Goal: Check status

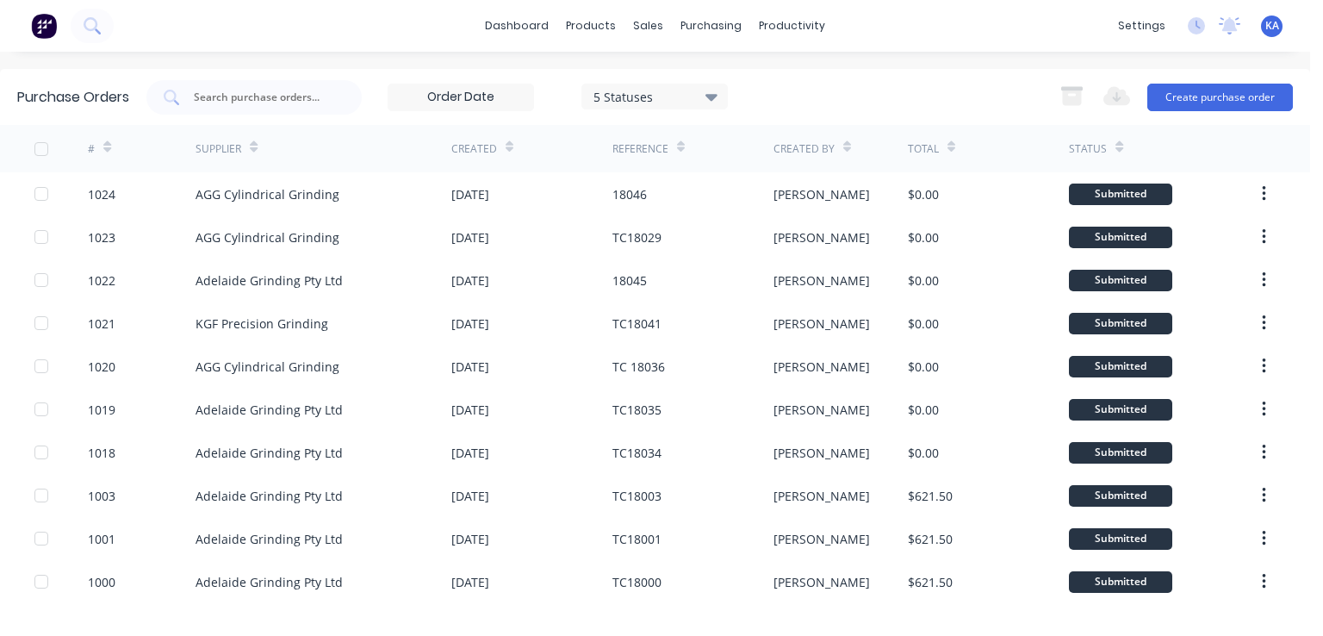
click at [106, 140] on icon at bounding box center [107, 146] width 8 height 13
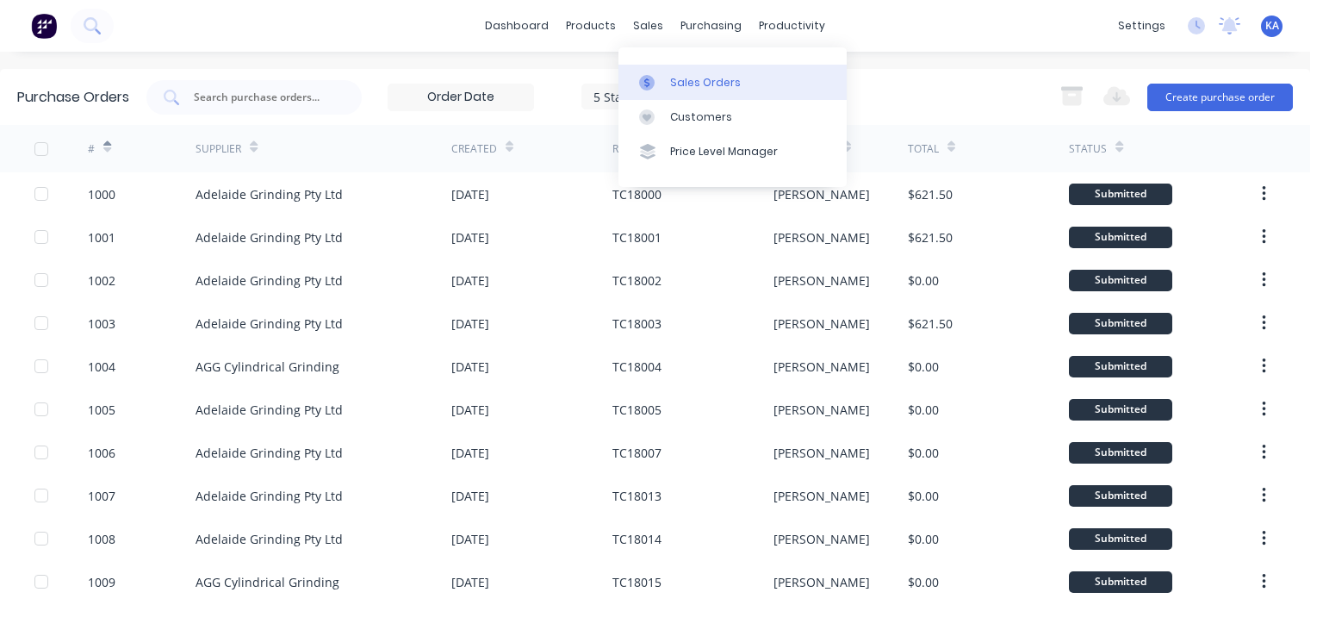
click at [685, 77] on div "Sales Orders" at bounding box center [705, 83] width 71 height 16
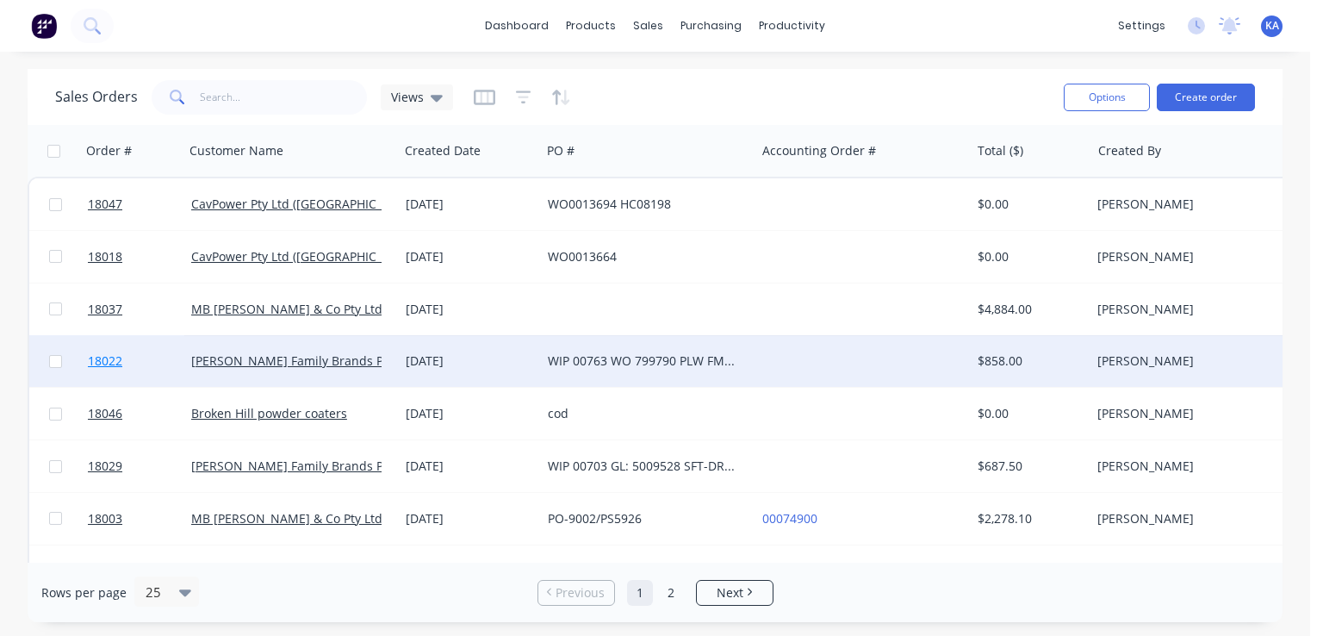
scroll to position [86, 0]
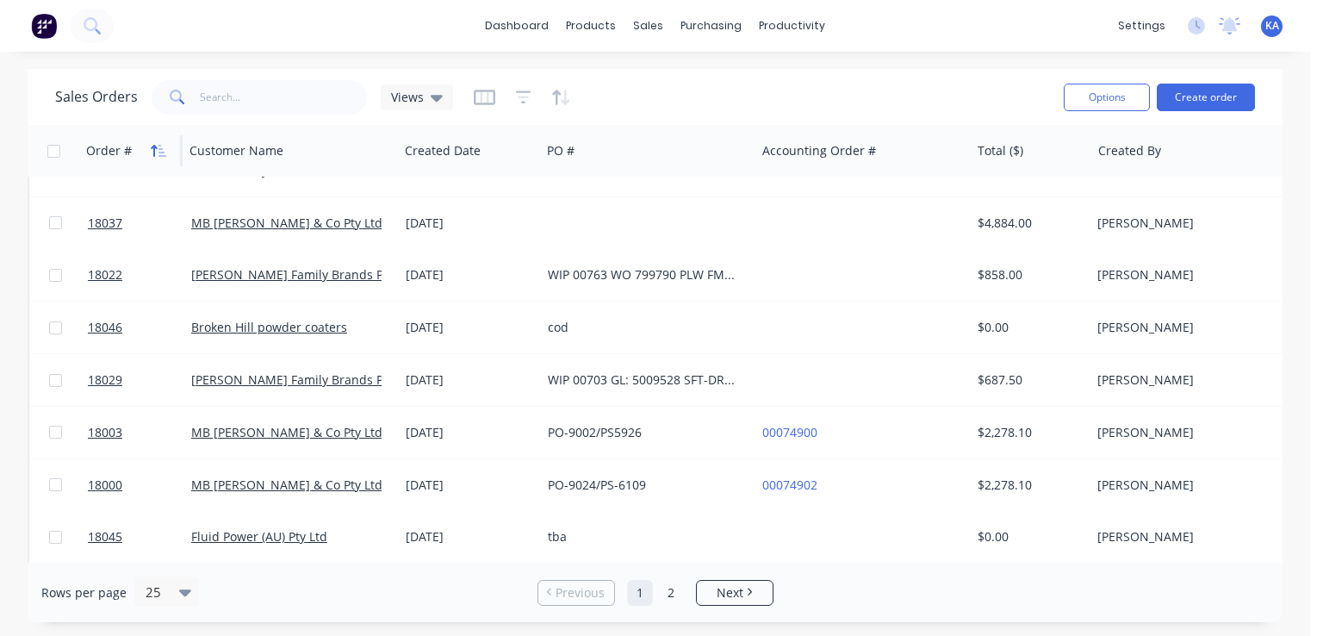
click at [154, 144] on icon "button" at bounding box center [159, 151] width 16 height 14
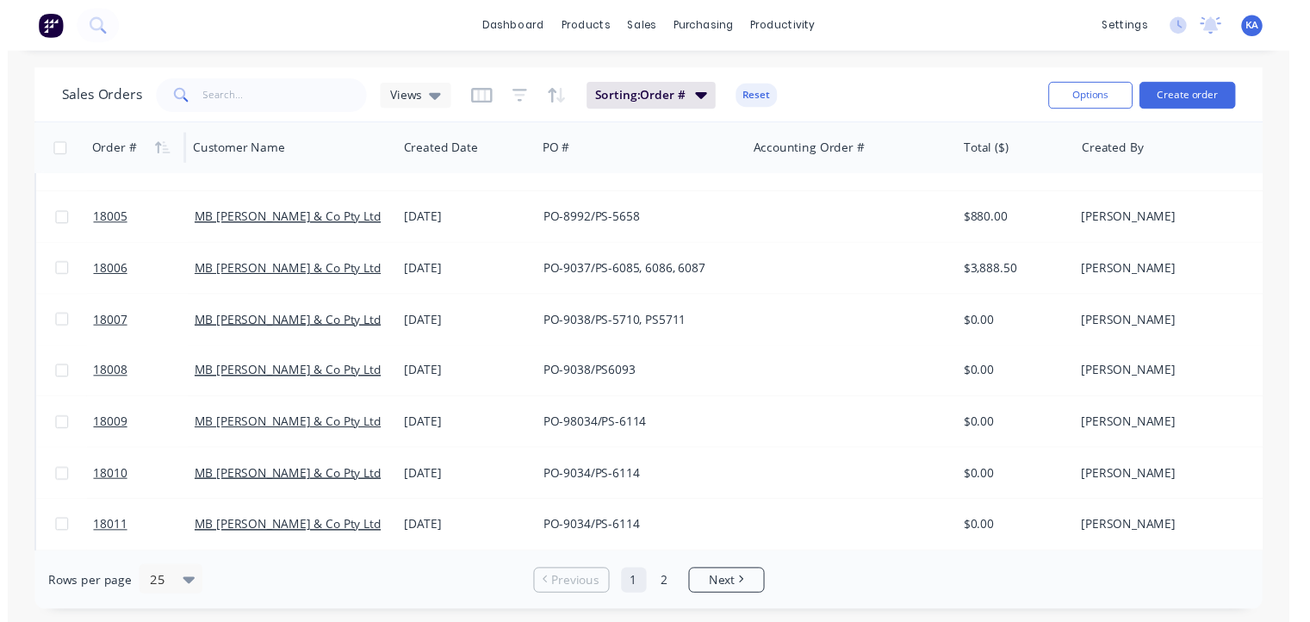
scroll to position [258, 0]
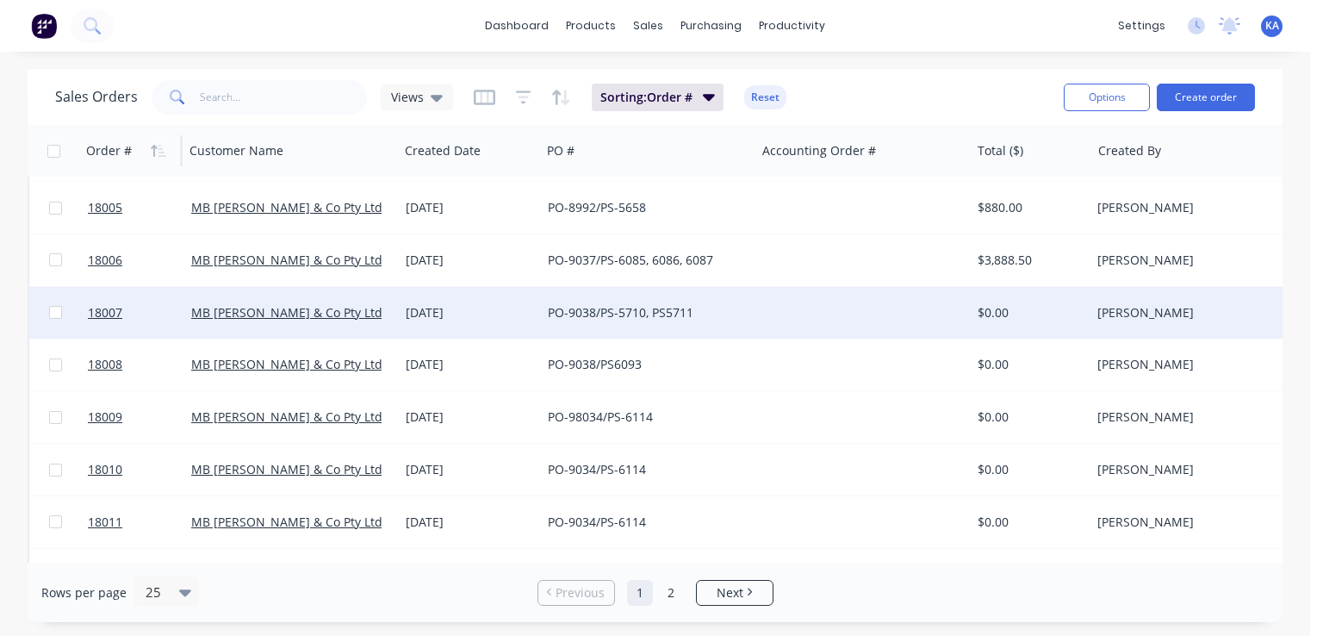
click at [789, 306] on div at bounding box center [862, 313] width 214 height 52
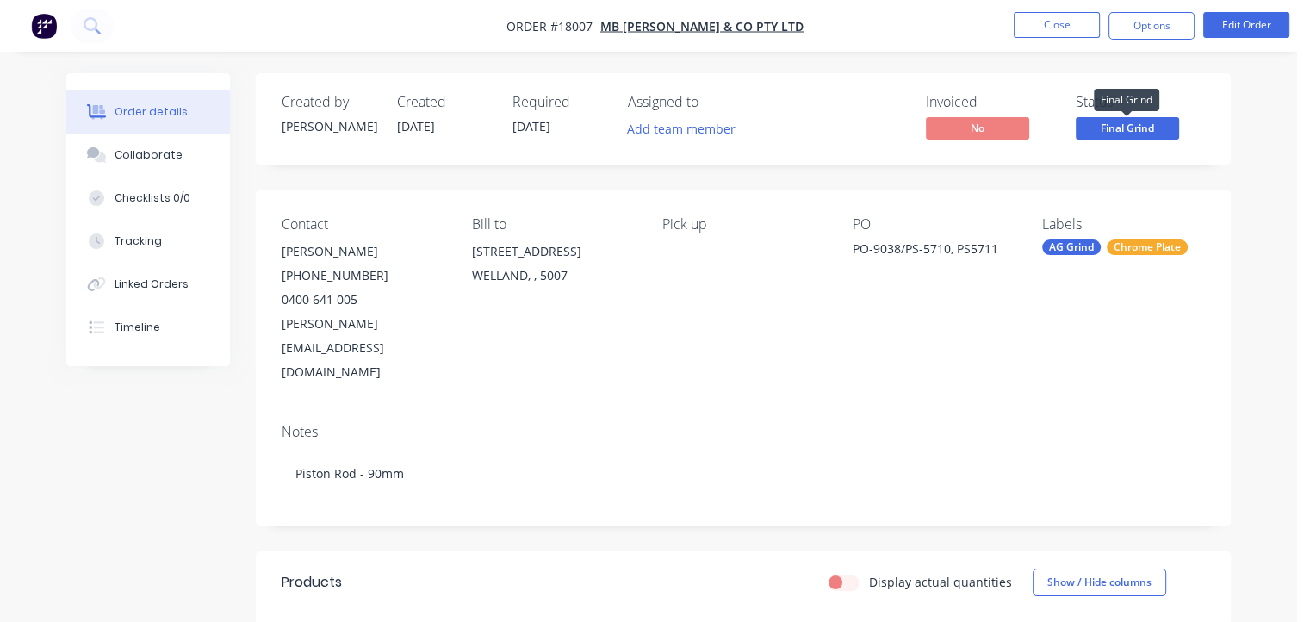
click at [1123, 121] on span "Final Grind" at bounding box center [1127, 128] width 103 height 22
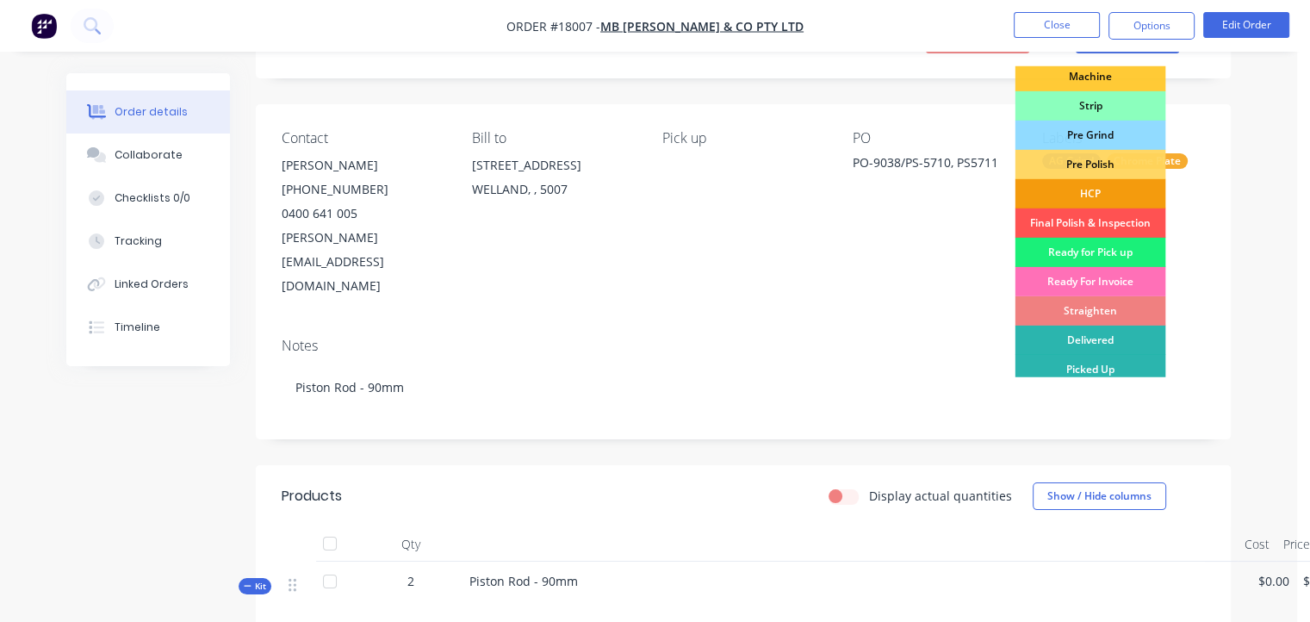
scroll to position [172, 0]
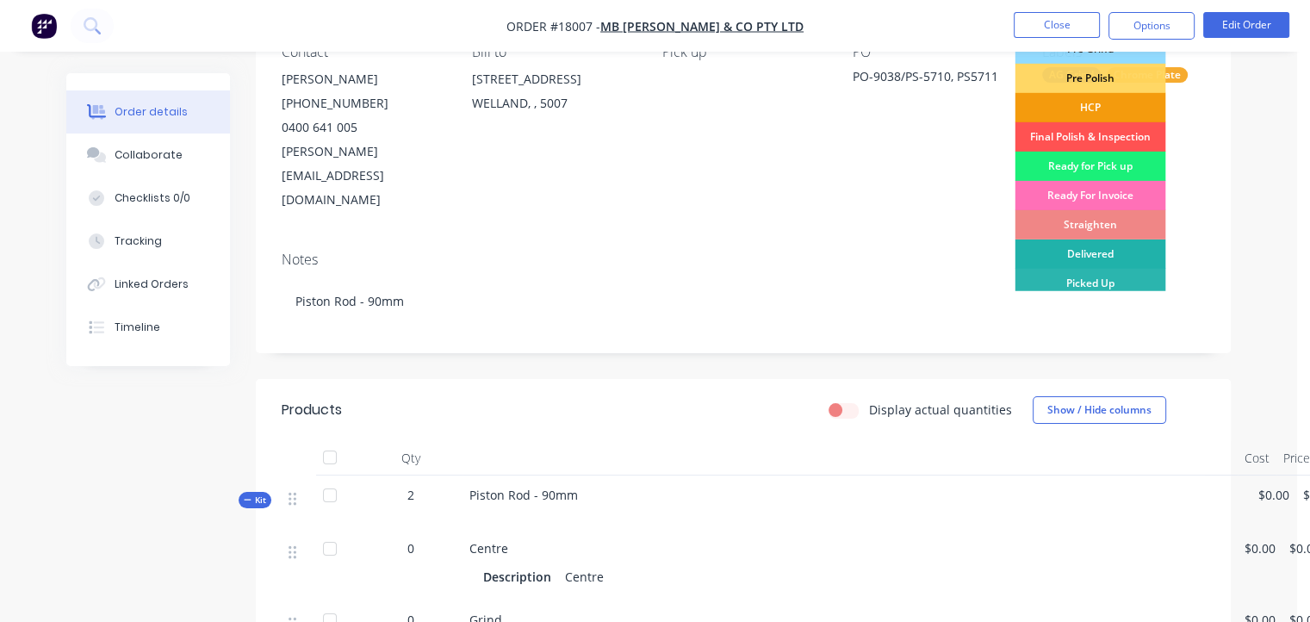
click at [1097, 249] on div "Delivered" at bounding box center [1089, 253] width 151 height 29
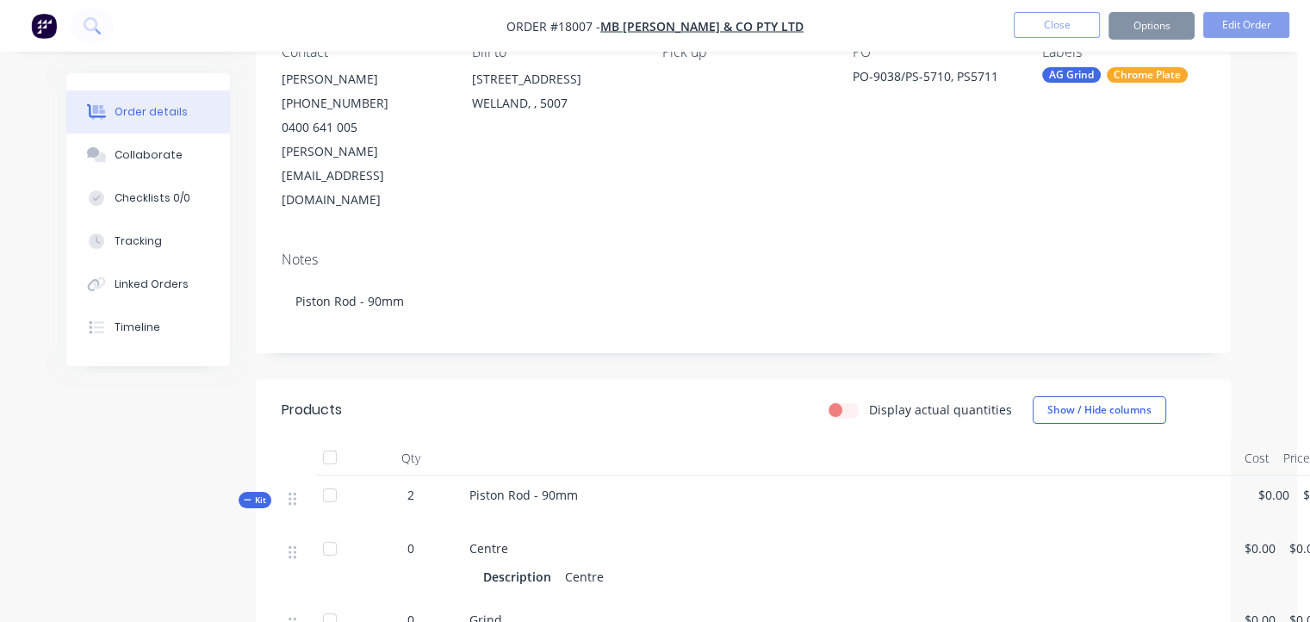
scroll to position [0, 0]
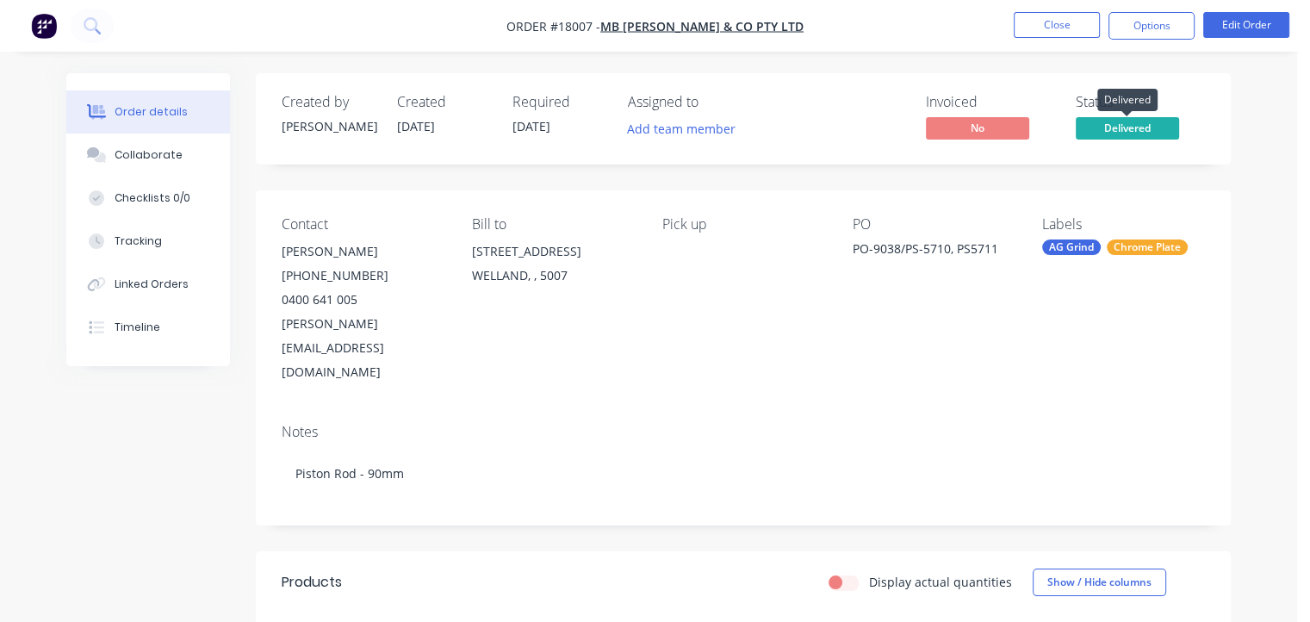
click at [1109, 123] on span "Delivered" at bounding box center [1127, 128] width 103 height 22
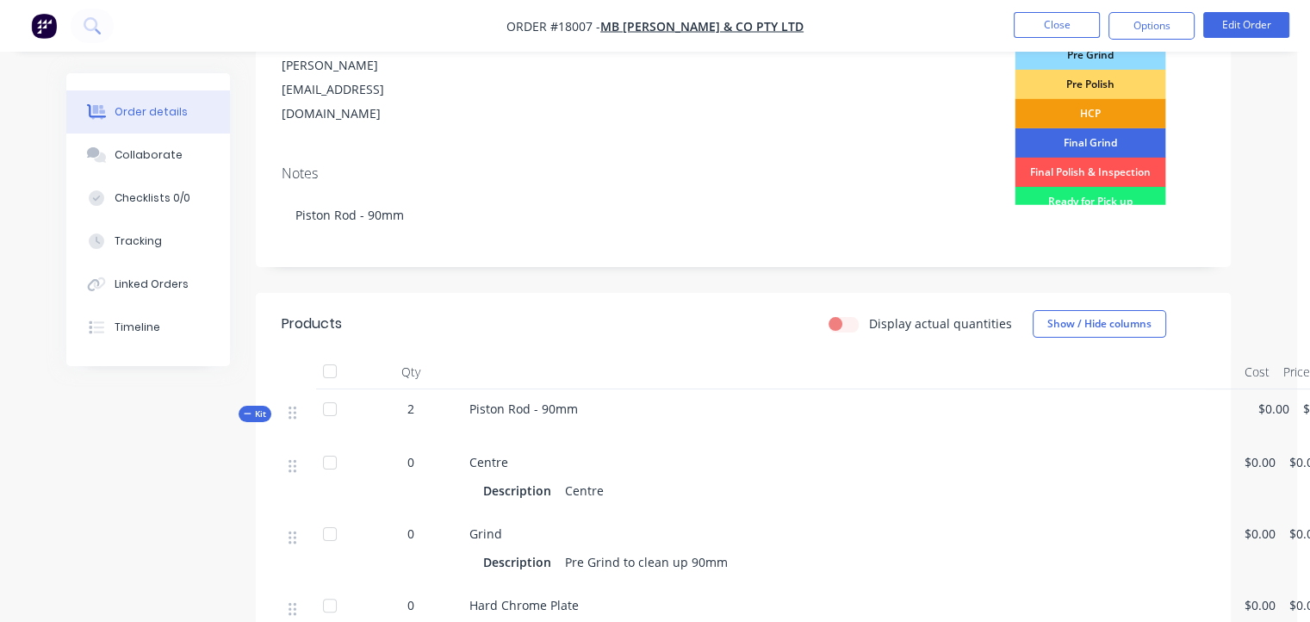
scroll to position [92, 0]
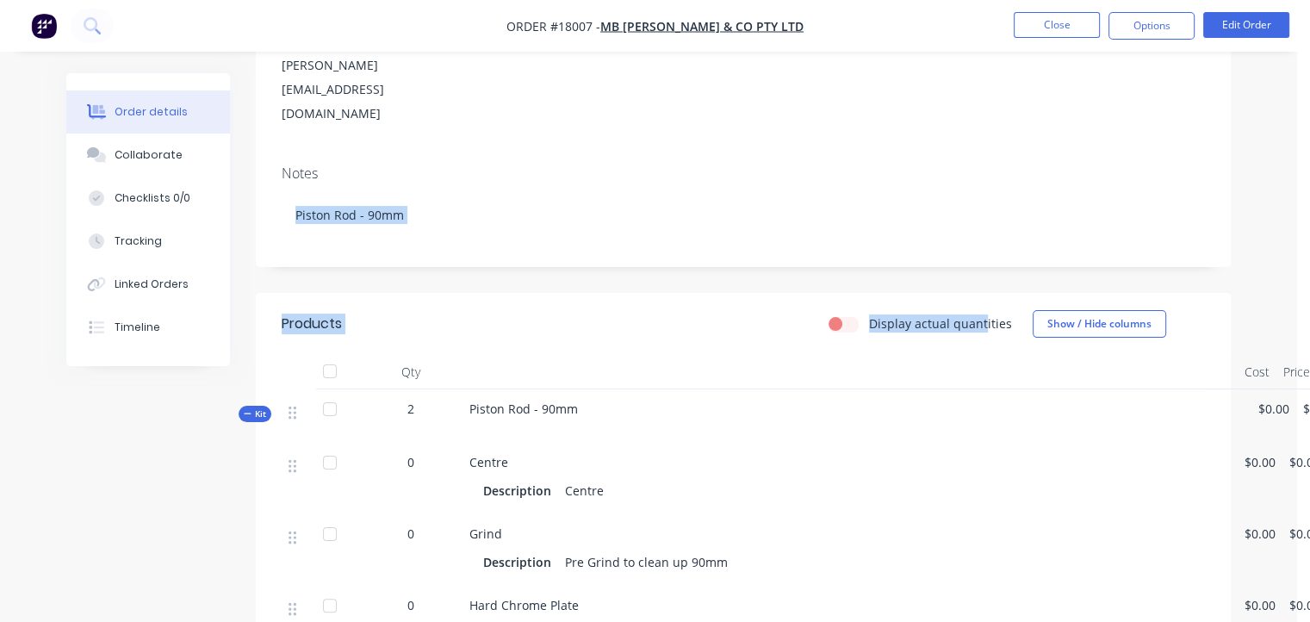
drag, startPoint x: 983, startPoint y: 128, endPoint x: 1065, endPoint y: 359, distance: 245.2
click at [986, 249] on div "Created by [PERSON_NAME] Created [DATE] Required [DATE] Assigned to Add team me…" at bounding box center [743, 493] width 975 height 1356
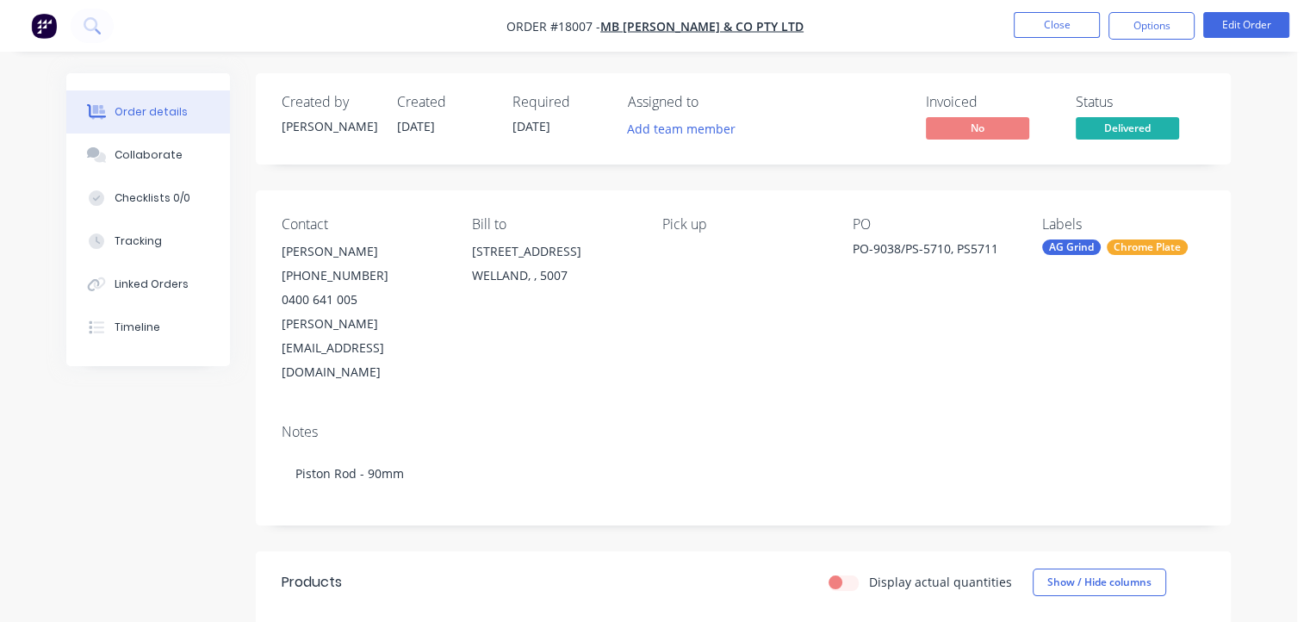
click at [1037, 354] on div "Contact [PERSON_NAME] [PHONE_NUMBER] [PERSON_NAME][EMAIL_ADDRESS][DOMAIN_NAME] …" at bounding box center [743, 300] width 975 height 220
click at [1106, 125] on span "Delivered" at bounding box center [1127, 128] width 103 height 22
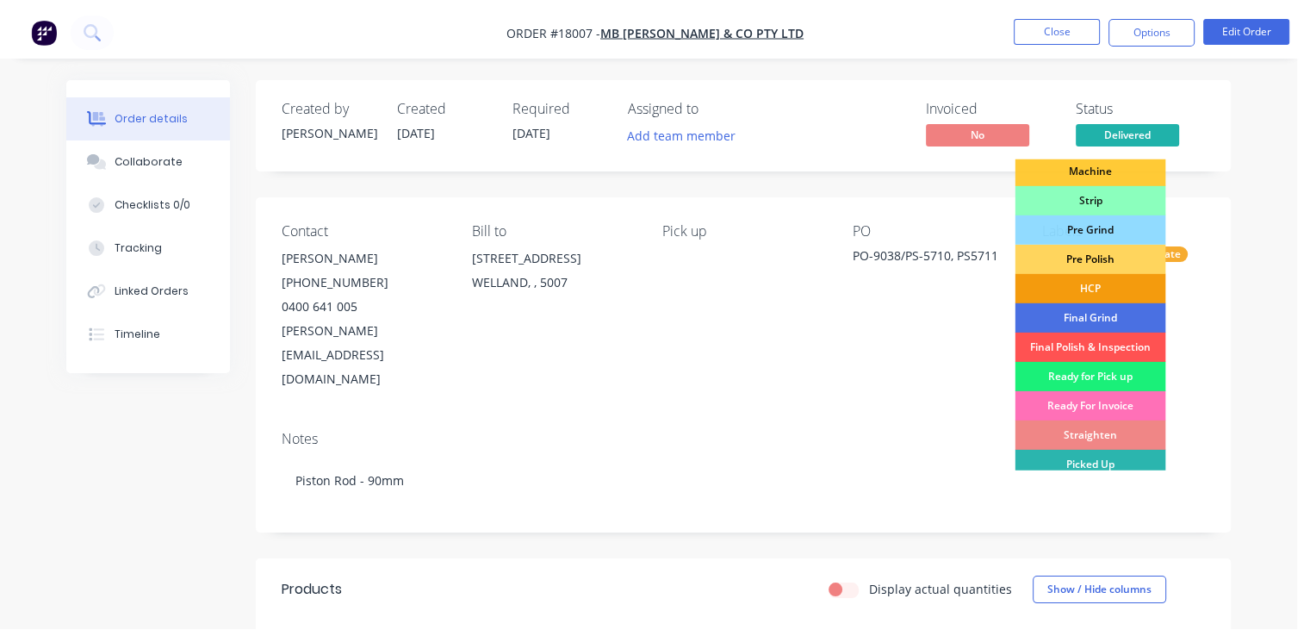
scroll to position [92, 0]
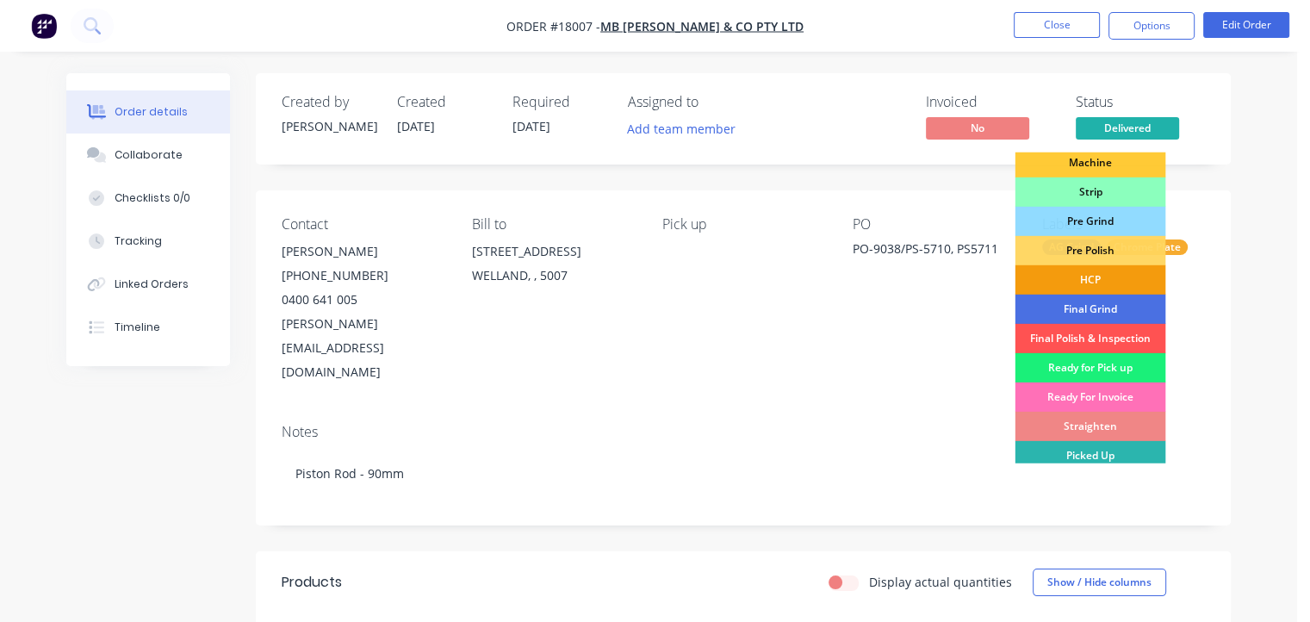
drag, startPoint x: 1117, startPoint y: 342, endPoint x: 1134, endPoint y: 297, distance: 48.0
click at [1134, 297] on div "Final Grind" at bounding box center [1089, 309] width 151 height 29
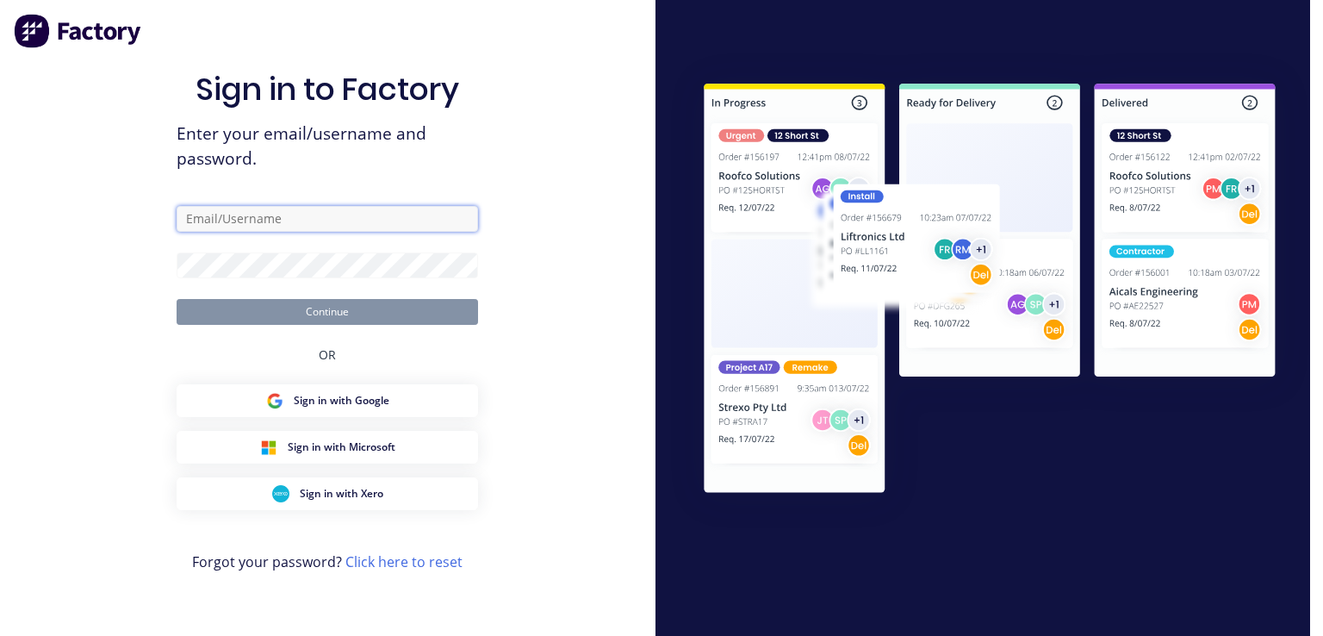
type input "[PERSON_NAME][EMAIL_ADDRESS][DOMAIN_NAME]"
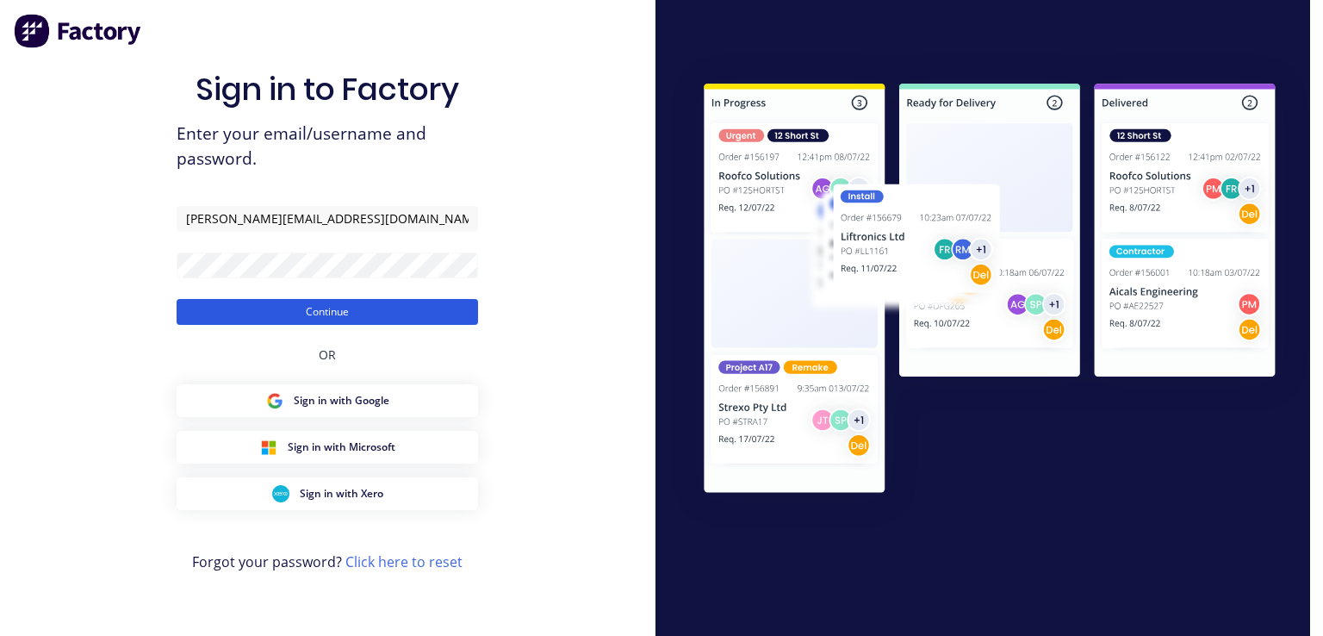
click at [341, 313] on button "Continue" at bounding box center [327, 312] width 301 height 26
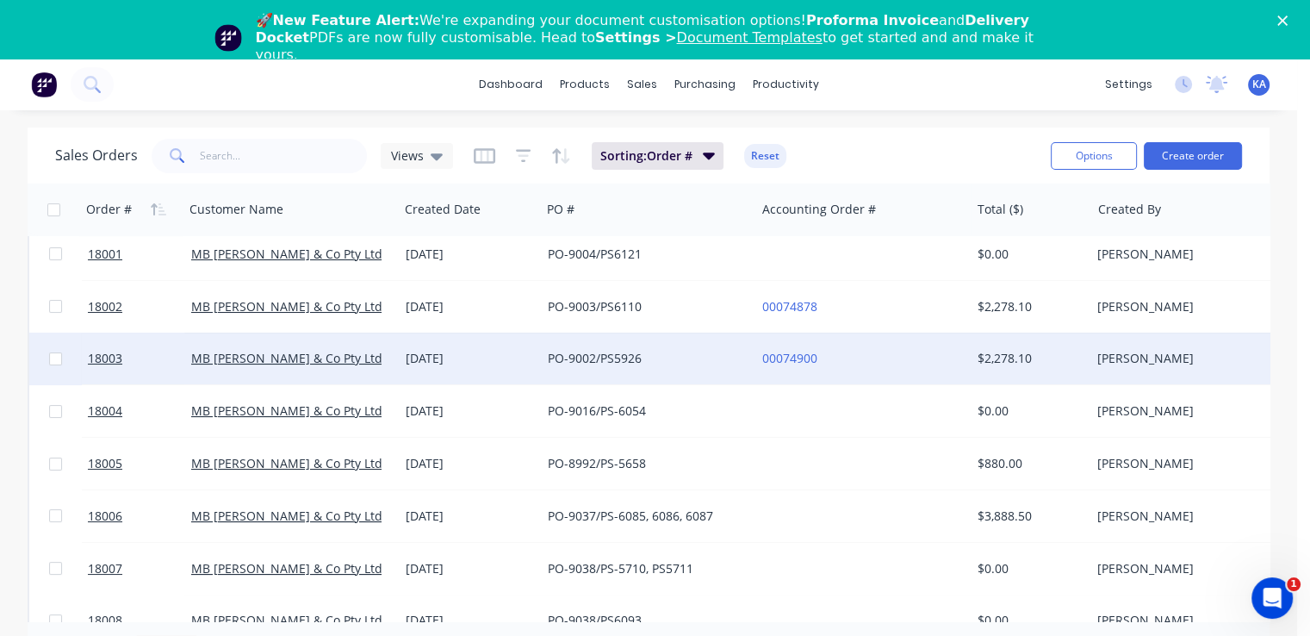
scroll to position [86, 0]
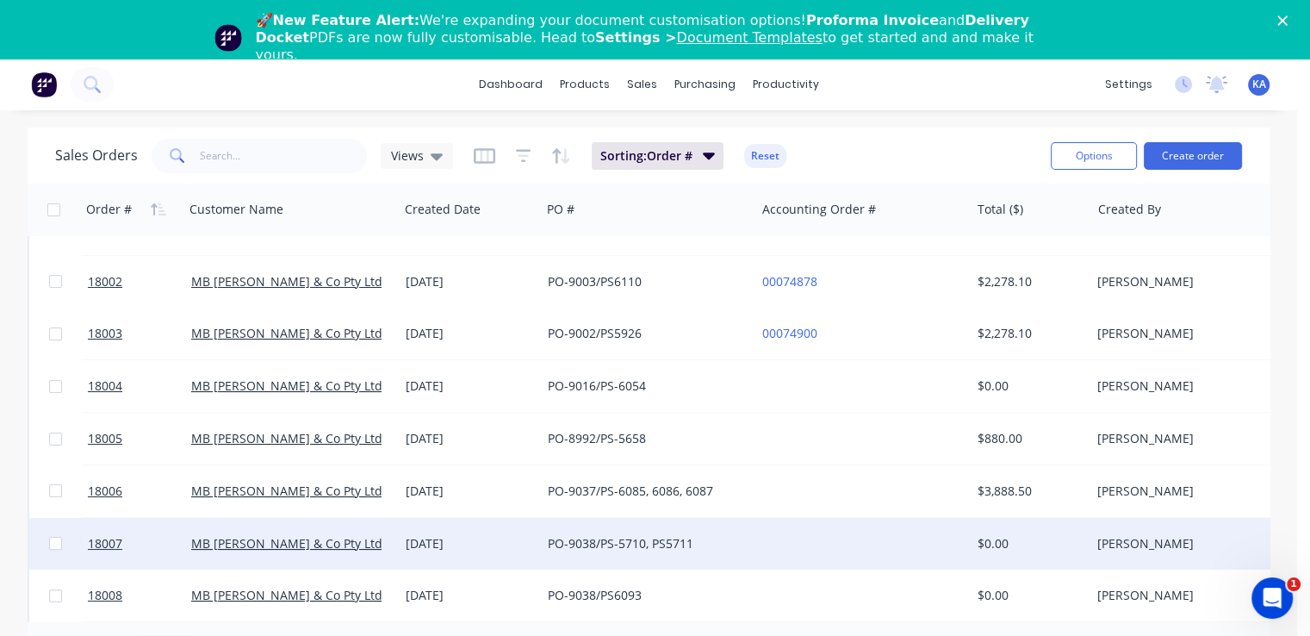
click at [623, 537] on div "PO-9038/PS-5710, PS5711" at bounding box center [643, 543] width 191 height 17
